Goal: Task Accomplishment & Management: Use online tool/utility

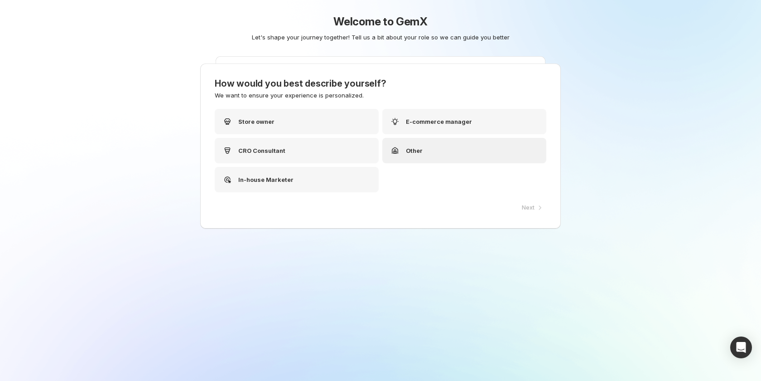
click at [444, 145] on div "Other" at bounding box center [465, 150] width 164 height 25
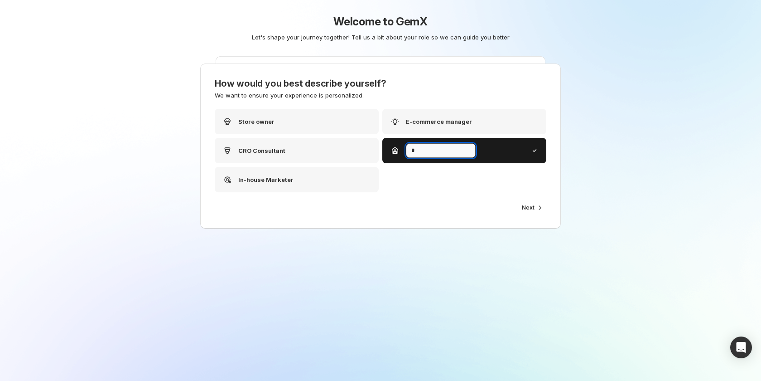
type input "**"
click at [533, 205] on span "Next" at bounding box center [528, 207] width 13 height 7
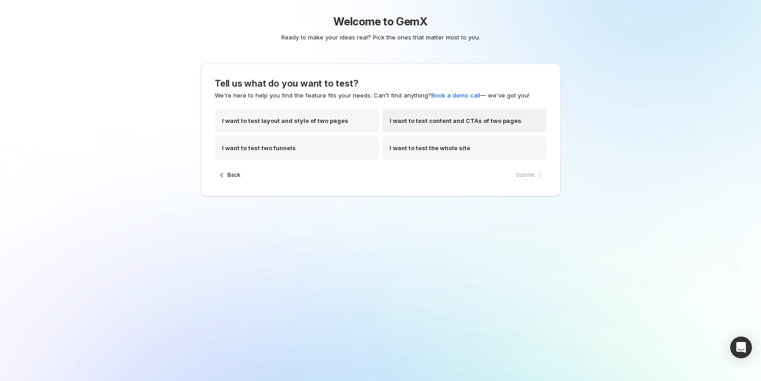
click at [444, 121] on p "I want to test content and CTAs of two pages" at bounding box center [456, 120] width 132 height 9
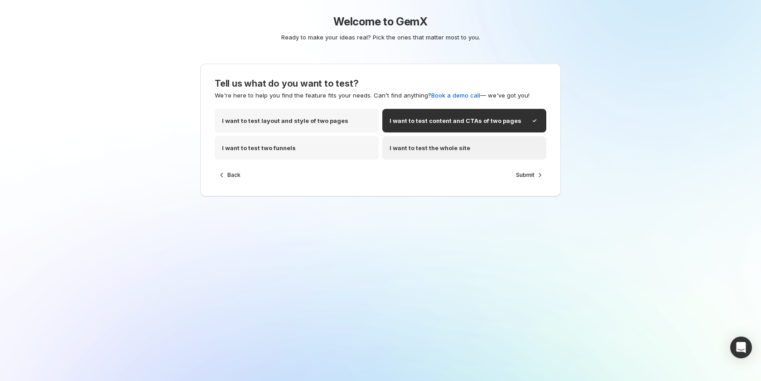
click at [514, 140] on div "I want to test the whole site" at bounding box center [465, 148] width 164 height 24
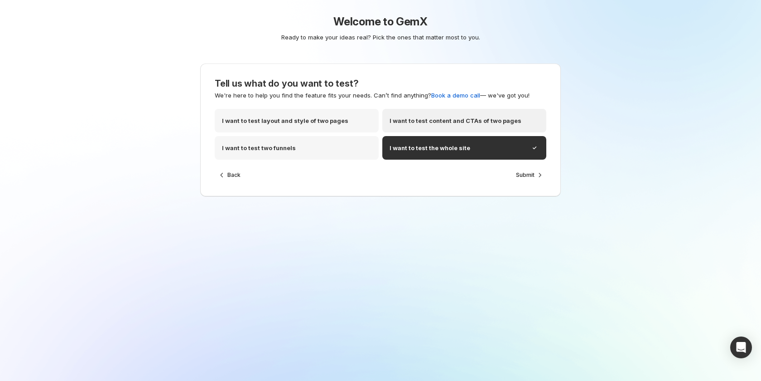
click at [511, 122] on p "I want to test content and CTAs of two pages" at bounding box center [456, 120] width 132 height 9
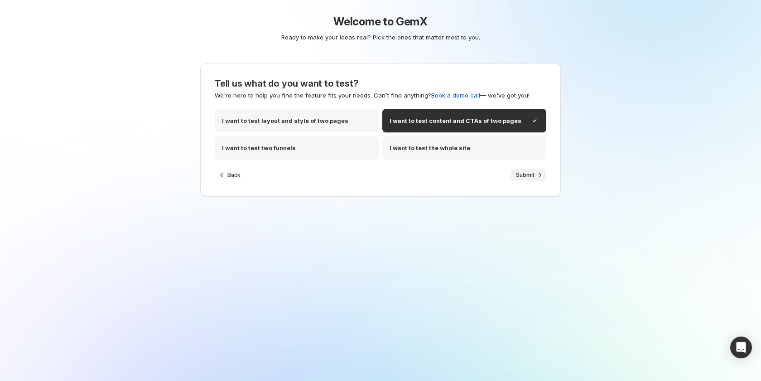
click at [533, 174] on span "Submit" at bounding box center [525, 174] width 19 height 7
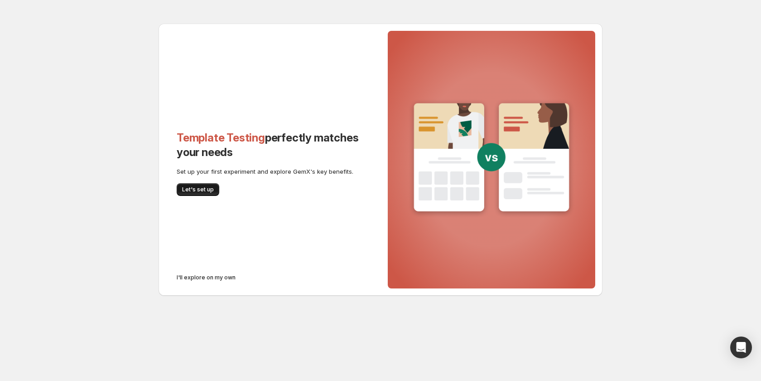
click at [209, 188] on span "Let's set up" at bounding box center [198, 189] width 32 height 7
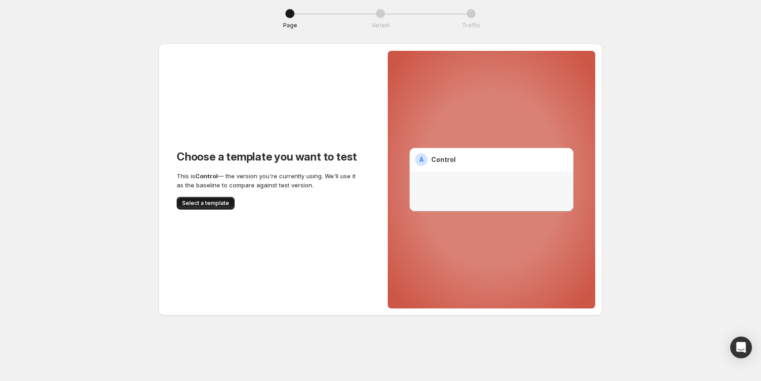
click at [212, 203] on span "Select a template" at bounding box center [205, 202] width 47 height 7
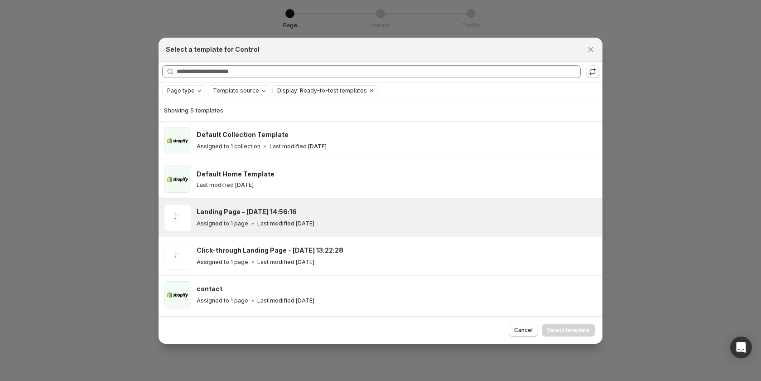
click at [251, 217] on div "Landing Page - Jan 30, 14:56:16 Assigned to 1 page Last modified 24 days ago" at bounding box center [396, 217] width 398 height 21
click at [577, 333] on span "Select template" at bounding box center [569, 329] width 43 height 7
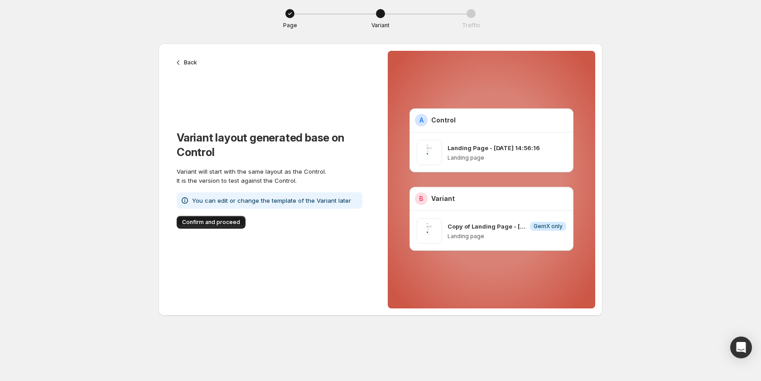
click at [212, 222] on span "Confirm and proceed" at bounding box center [211, 221] width 58 height 7
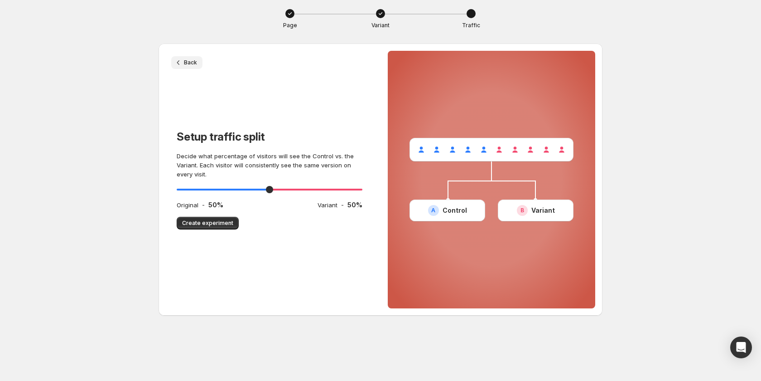
click at [190, 58] on button "Back" at bounding box center [186, 62] width 31 height 13
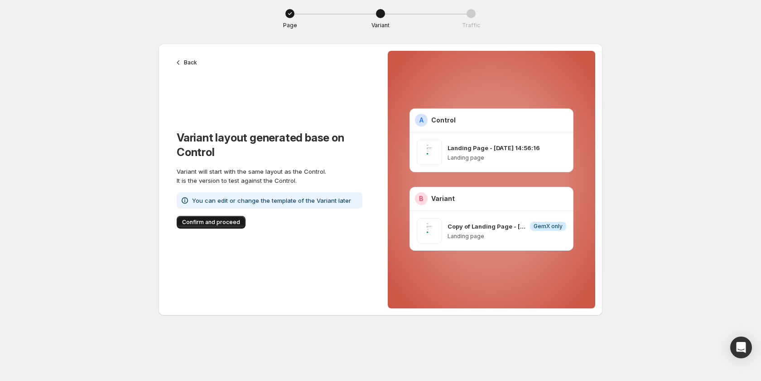
click at [225, 225] on span "Confirm and proceed" at bounding box center [211, 221] width 58 height 7
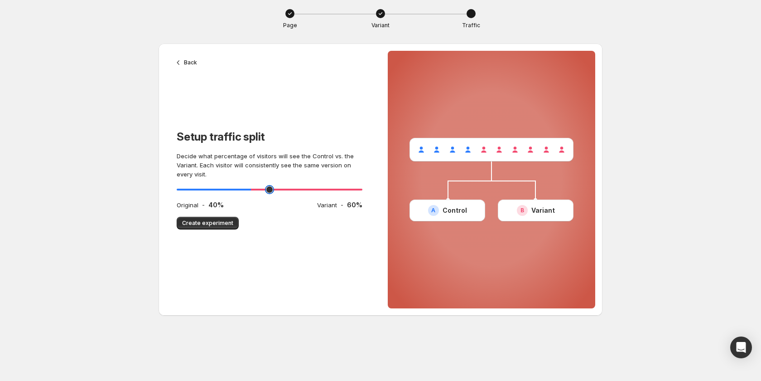
drag, startPoint x: 271, startPoint y: 187, endPoint x: 258, endPoint y: 182, distance: 13.9
type input "**"
click at [258, 183] on input "range" at bounding box center [270, 189] width 186 height 13
click at [226, 220] on span "Create experiment" at bounding box center [207, 222] width 51 height 7
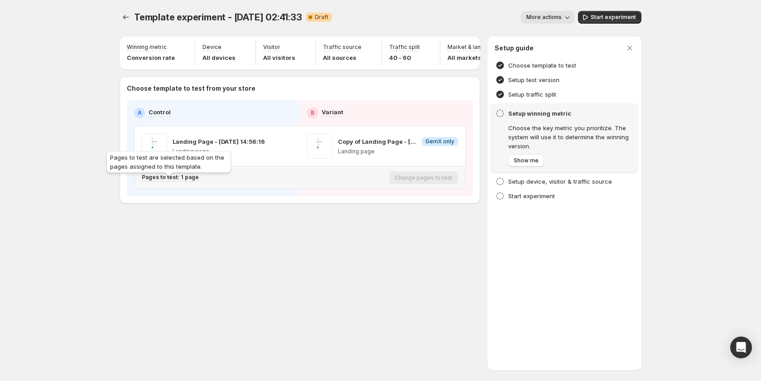
click at [186, 177] on div "Pages to test are selected based on the pages assigned to this template." at bounding box center [169, 163] width 128 height 29
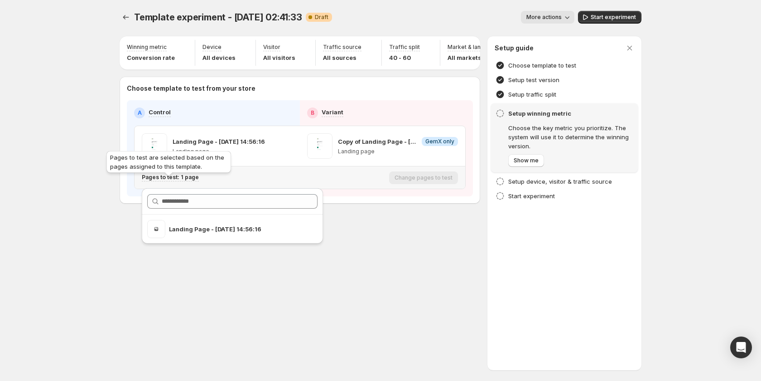
click at [186, 181] on p "Pages to test: 1 page" at bounding box center [170, 177] width 57 height 7
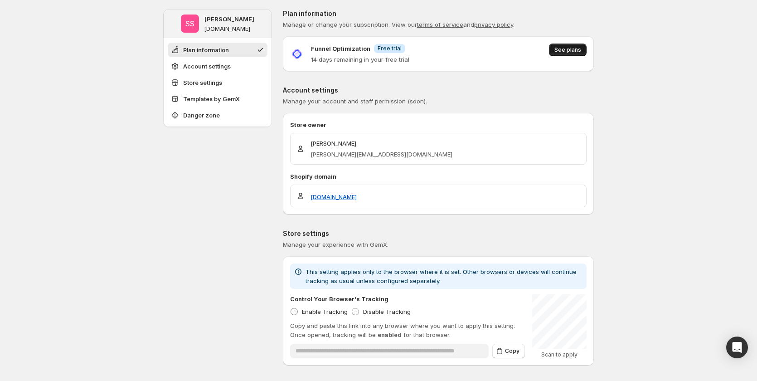
click at [584, 46] on button "See plans" at bounding box center [568, 50] width 38 height 13
click at [572, 44] on button "See plans" at bounding box center [568, 50] width 38 height 13
